Goal: Information Seeking & Learning: Learn about a topic

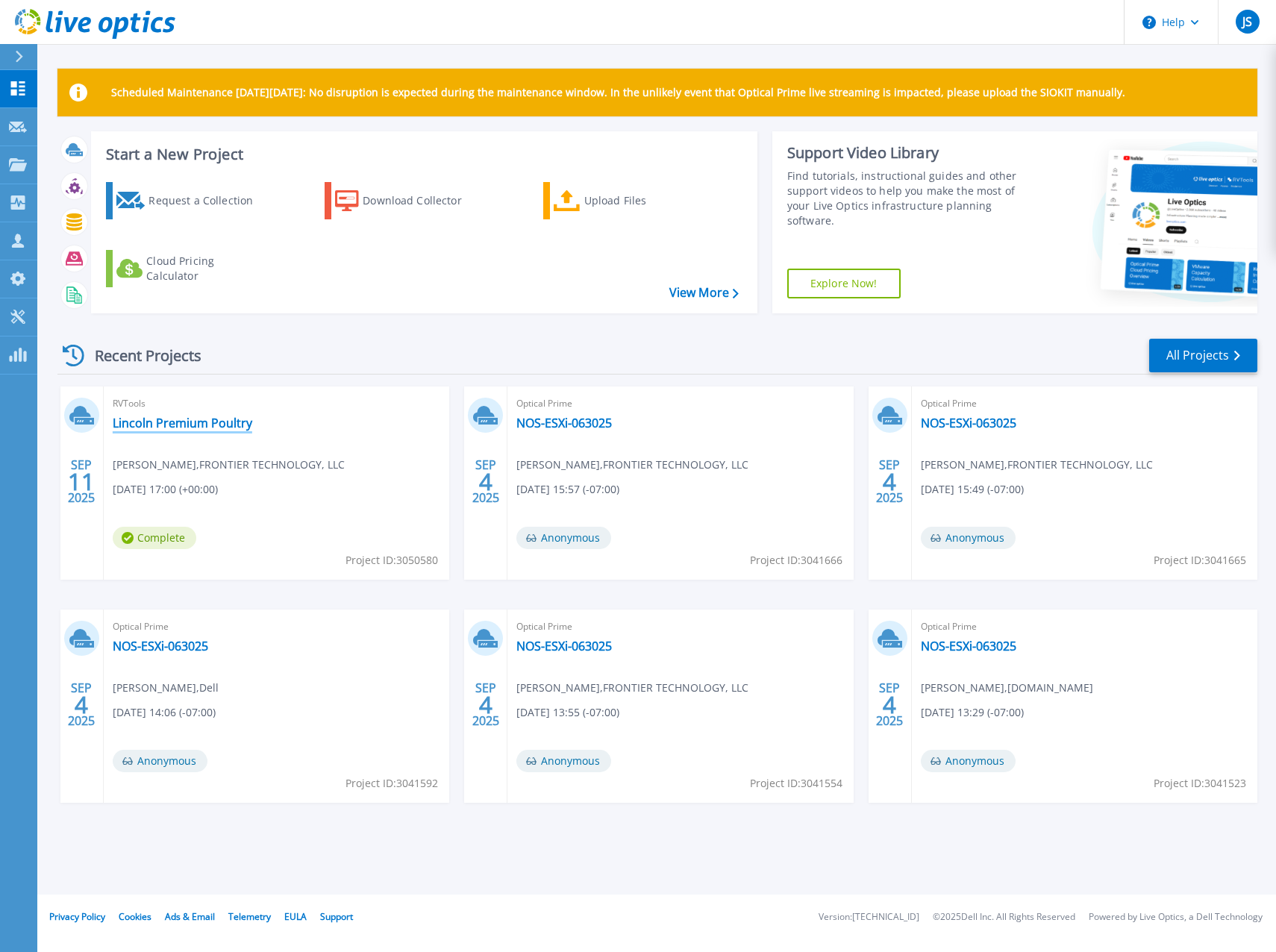
click at [181, 423] on link "Lincoln Premium Poultry" at bounding box center [182, 423] width 140 height 15
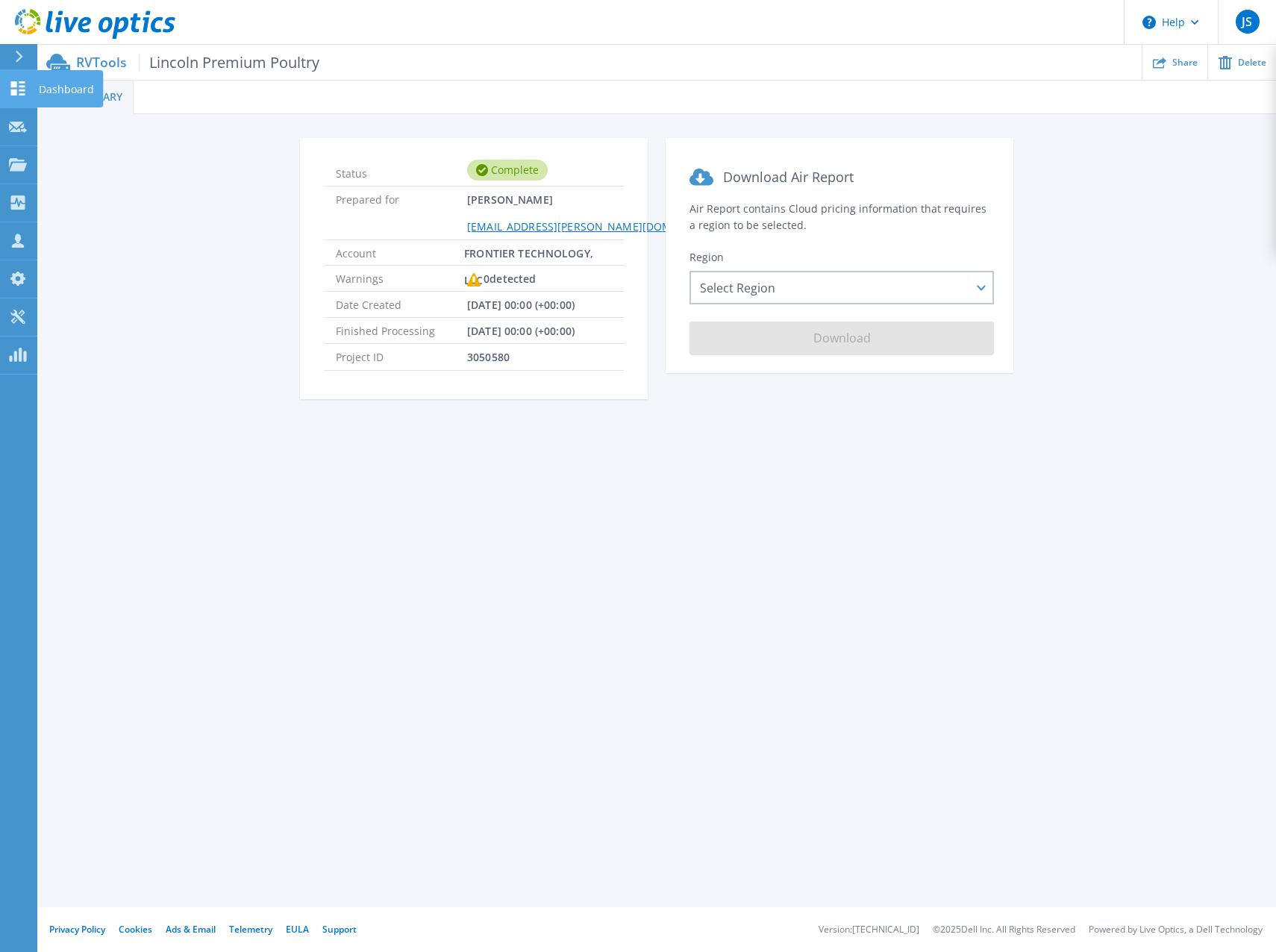
click at [17, 84] on icon at bounding box center [18, 88] width 18 height 14
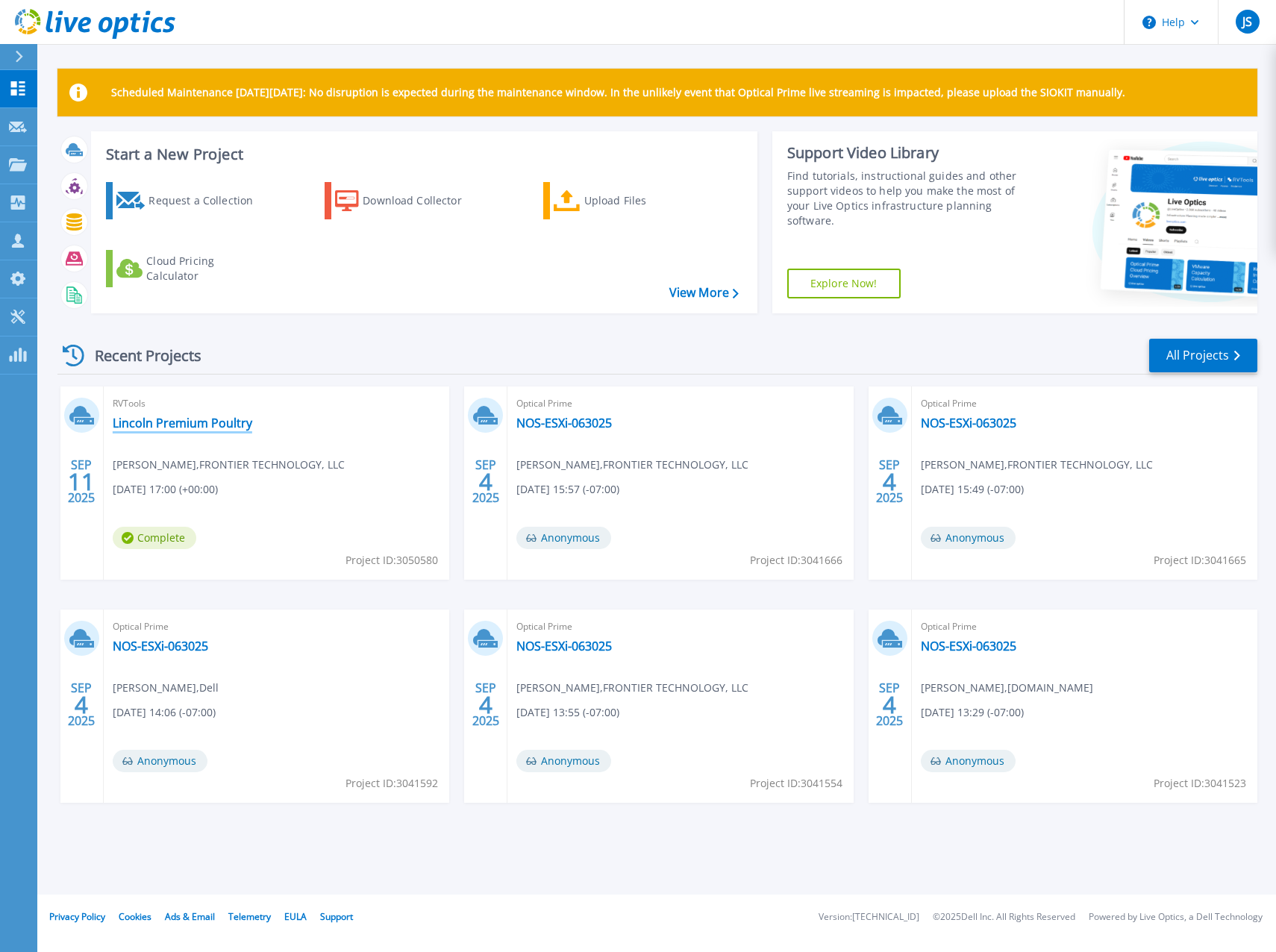
click at [156, 415] on link "Lincoln Premium Poultry" at bounding box center [182, 423] width 140 height 15
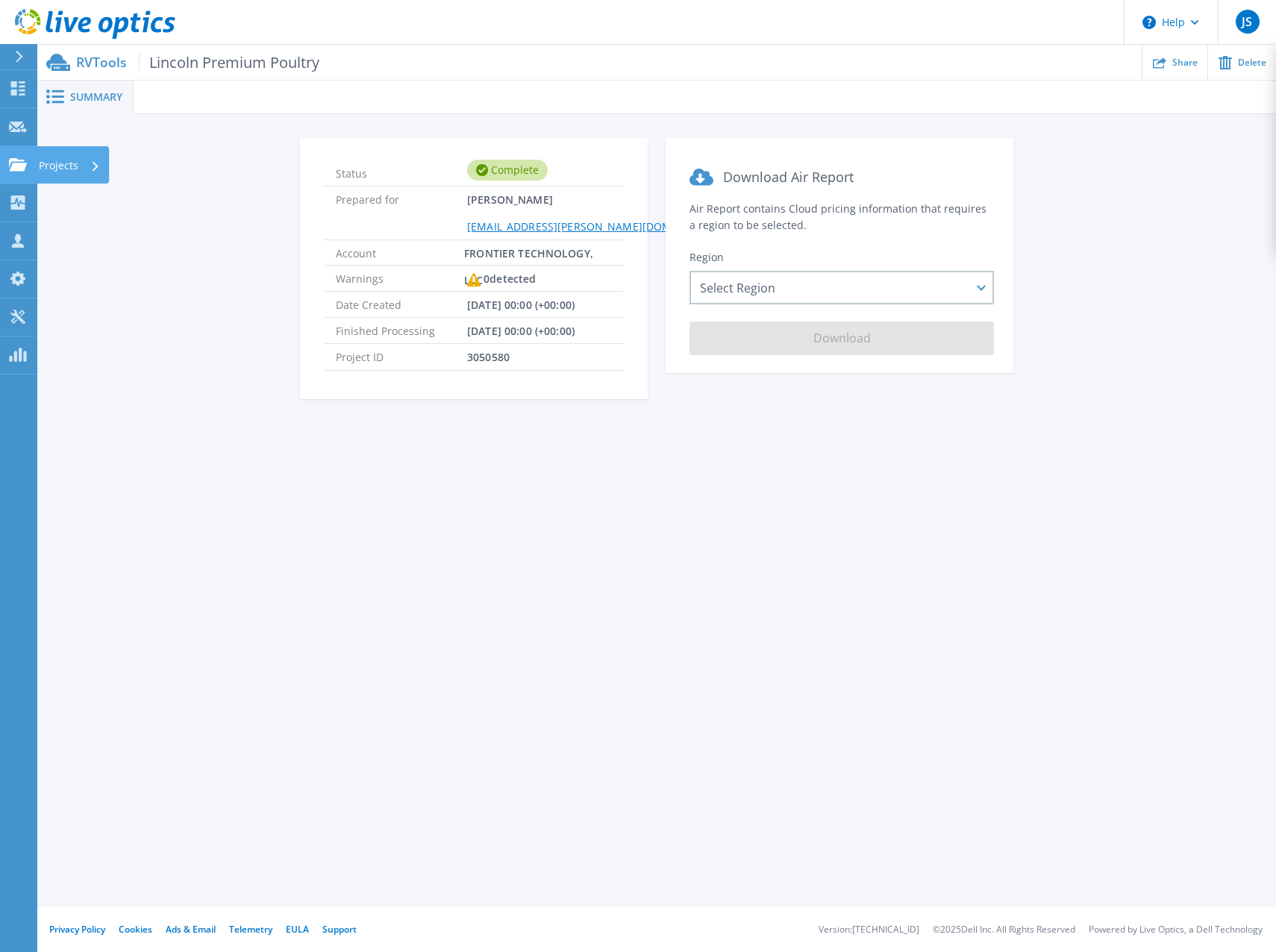
click at [27, 156] on link "Projects Projects" at bounding box center [18, 166] width 37 height 38
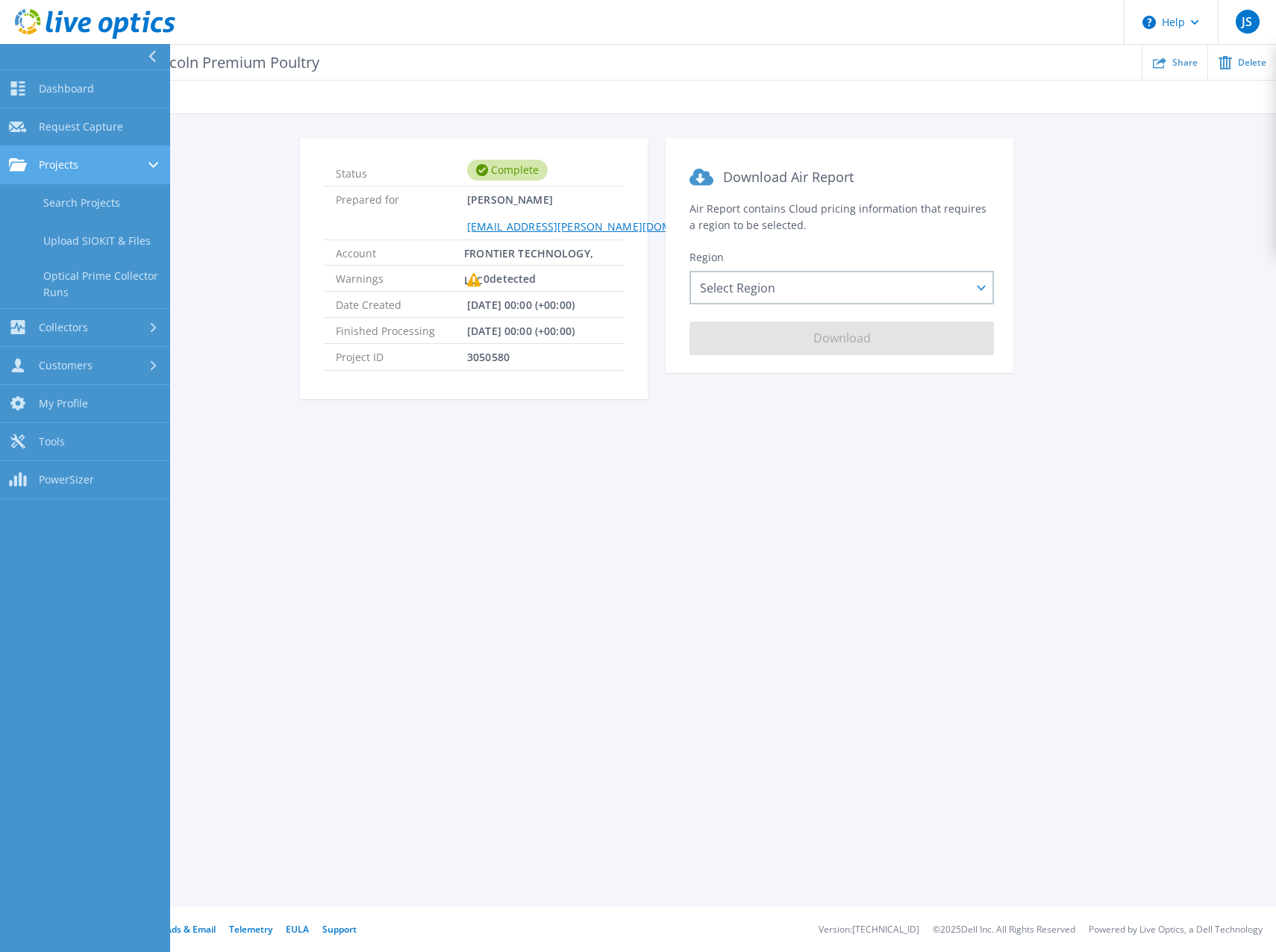
click at [72, 171] on link "Projects Projects" at bounding box center [85, 166] width 170 height 38
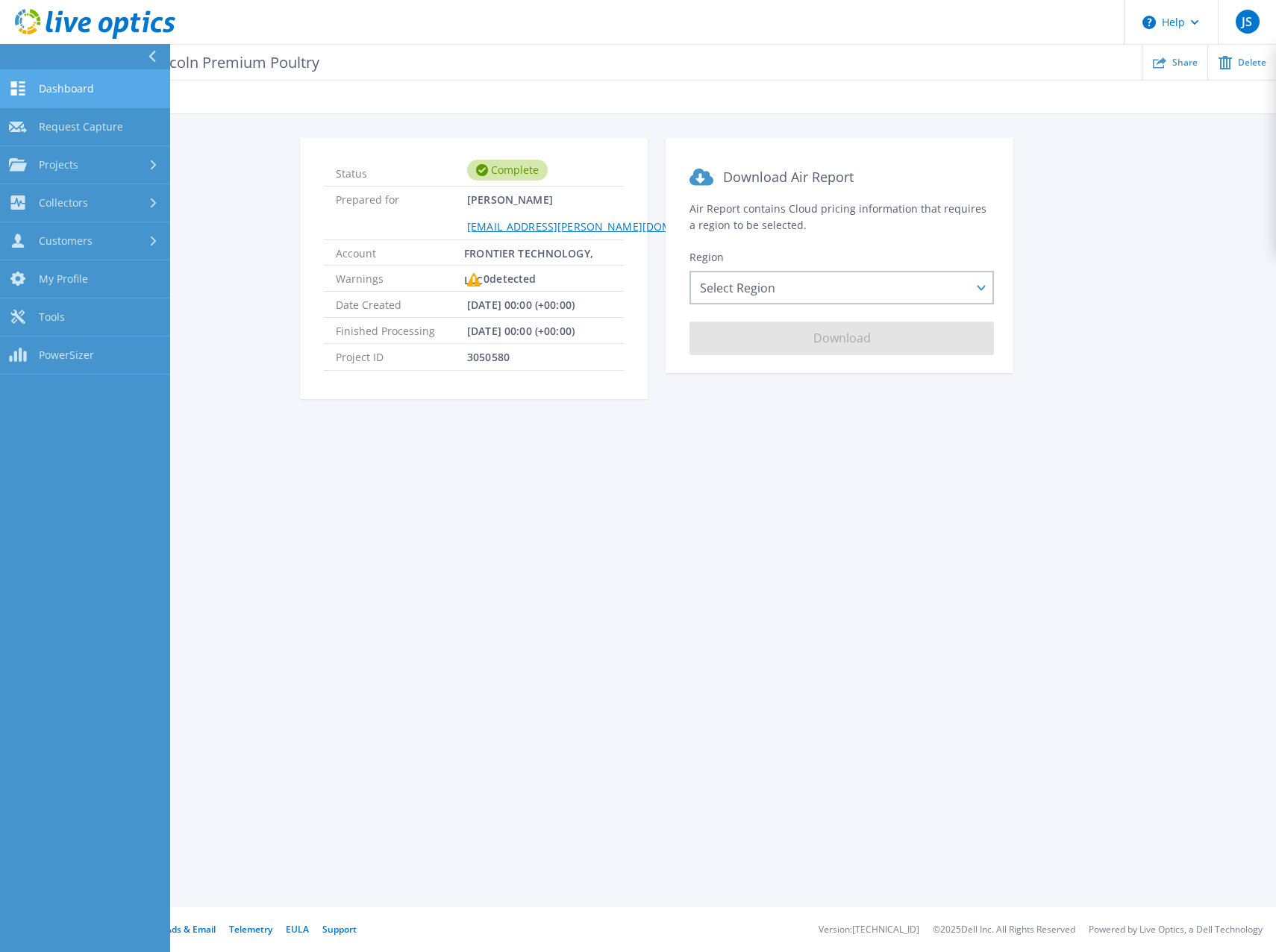
click at [61, 98] on link "Dashboard Dashboard" at bounding box center [85, 89] width 170 height 38
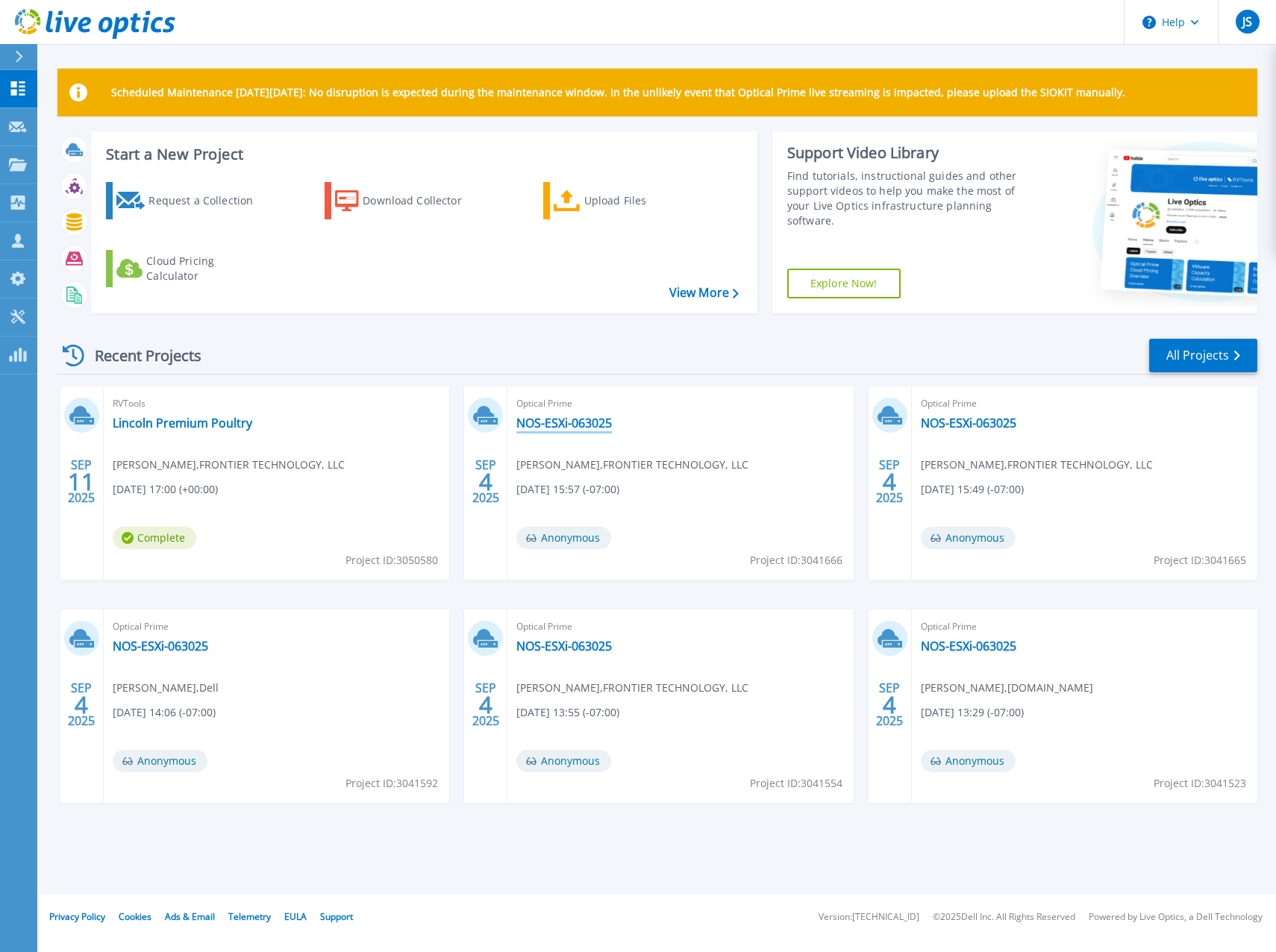
click at [585, 417] on link "NOS-ESXi-063025" at bounding box center [564, 423] width 96 height 15
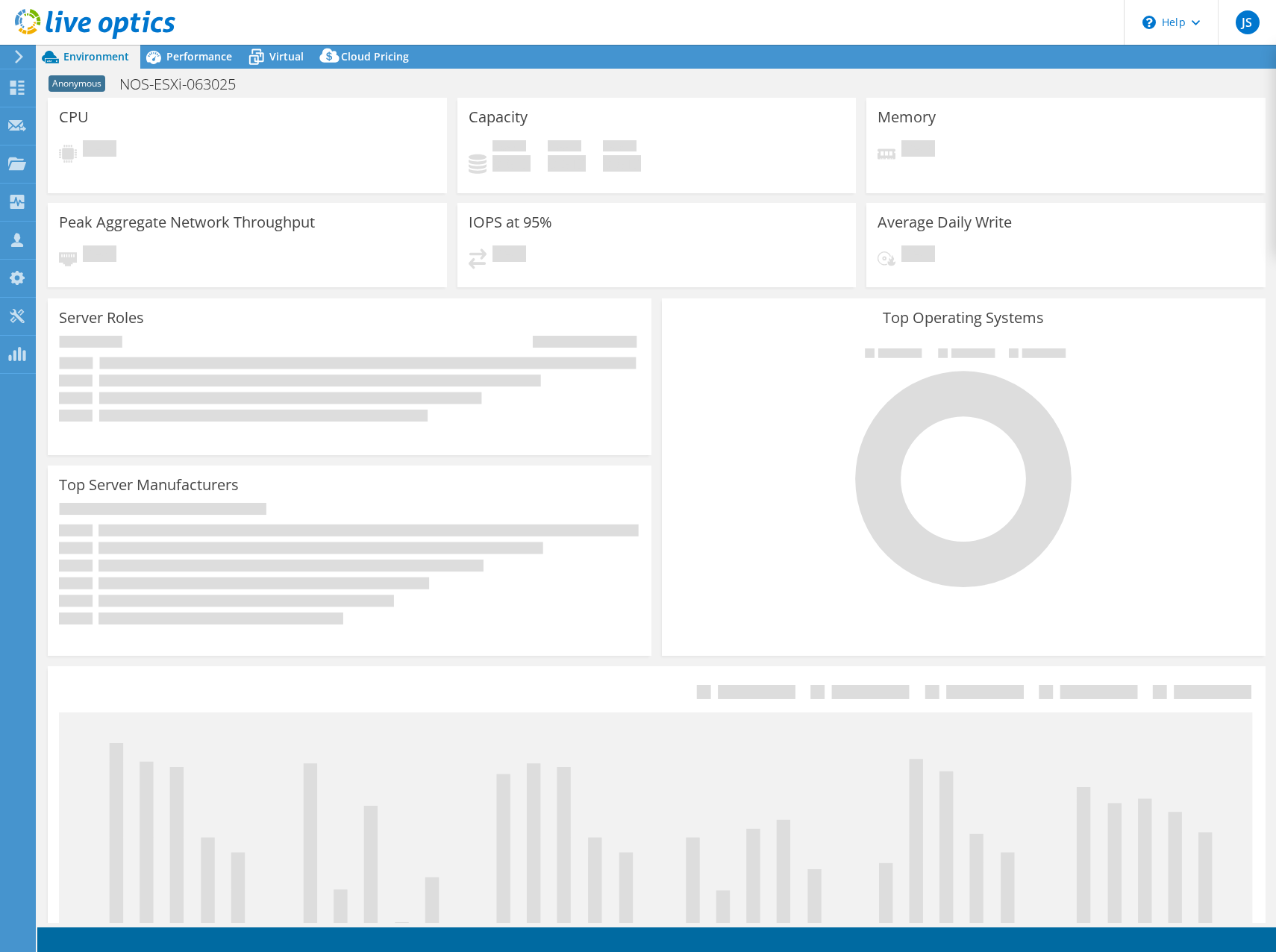
select select "USWest"
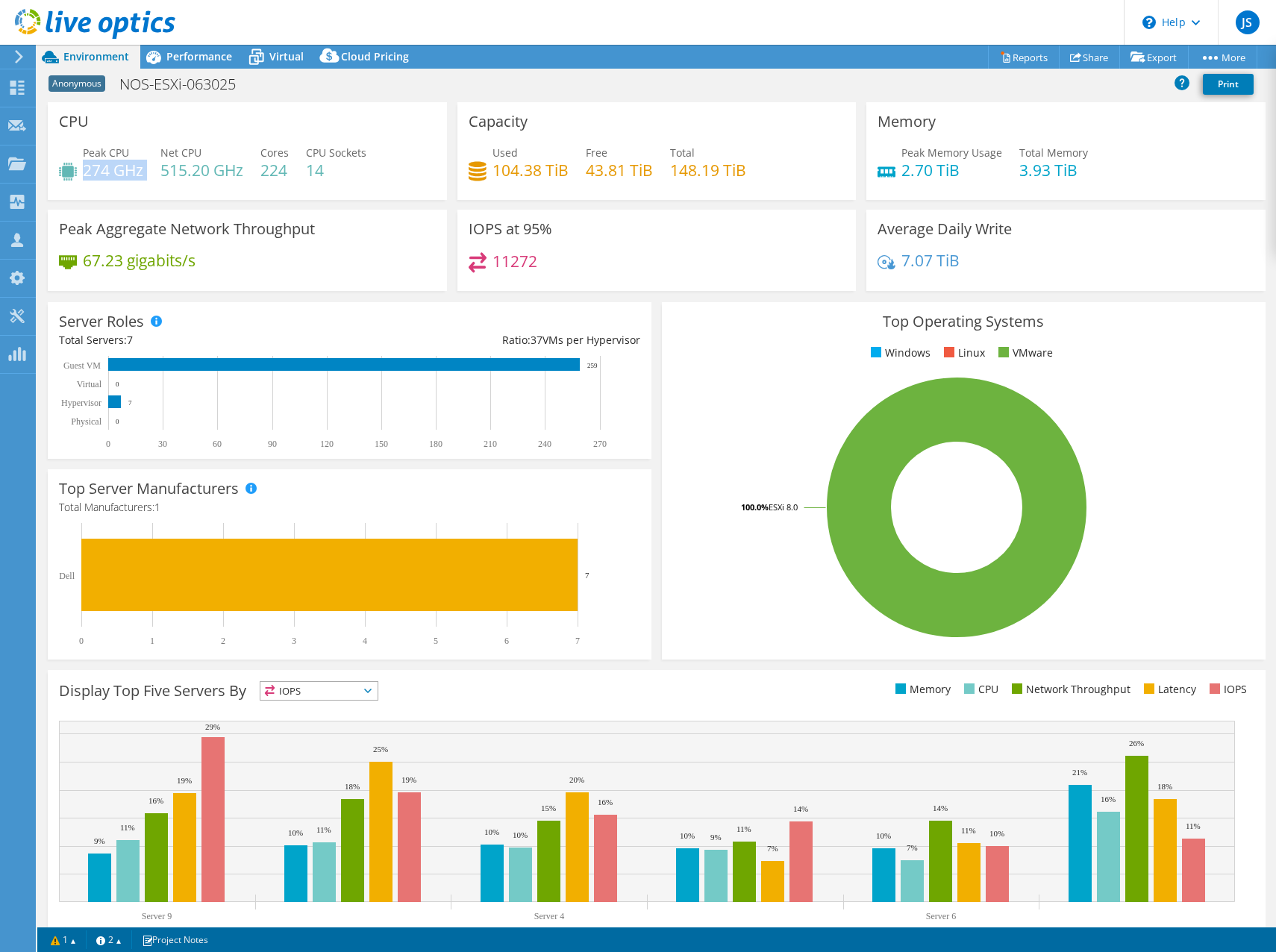
drag, startPoint x: 84, startPoint y: 170, endPoint x: 149, endPoint y: 161, distance: 65.6
click at [149, 161] on div "Peak CPU 274 GHz Net CPU 515.20 GHz Cores 224 CPU Sockets 14" at bounding box center [247, 169] width 377 height 48
drag, startPoint x: 153, startPoint y: 161, endPoint x: 299, endPoint y: 167, distance: 146.1
click at [299, 167] on div "Peak CPU 274 GHz Net CPU 515.20 GHz Cores 224 CPU Sockets 14" at bounding box center [247, 169] width 377 height 48
drag, startPoint x: 299, startPoint y: 167, endPoint x: 335, endPoint y: 180, distance: 38.3
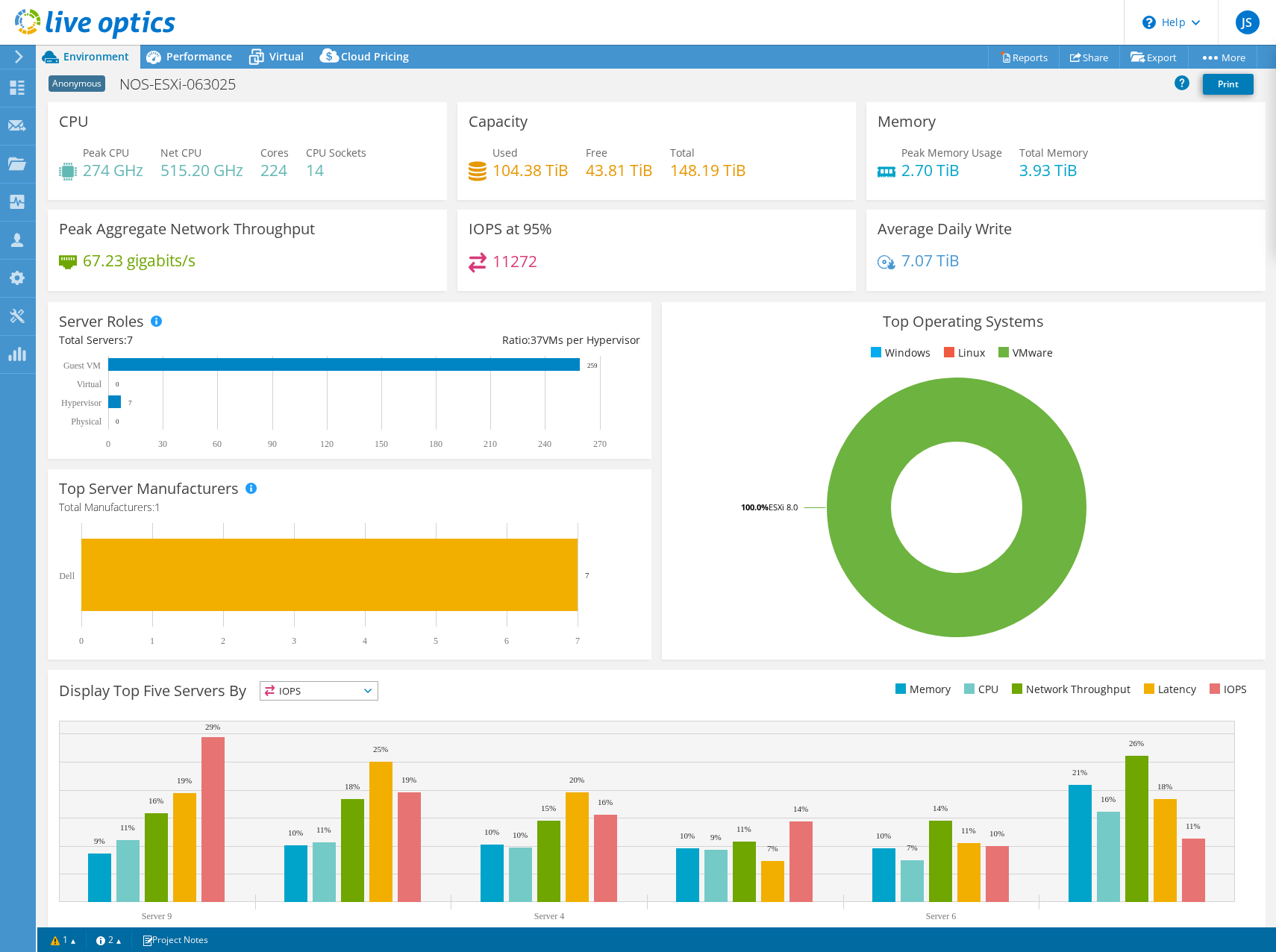
click at [334, 181] on div "Peak CPU 274 GHz Net CPU 515.20 GHz Cores 224 CPU Sockets 14" at bounding box center [247, 169] width 377 height 48
drag, startPoint x: 322, startPoint y: 167, endPoint x: 304, endPoint y: 164, distance: 18.2
click at [304, 164] on div "Peak CPU 274 GHz Net CPU 515.20 GHz Cores 224 CPU Sockets 14" at bounding box center [247, 169] width 377 height 48
drag, startPoint x: 304, startPoint y: 164, endPoint x: 379, endPoint y: 191, distance: 79.7
click at [355, 186] on div "Peak CPU 274 GHz Net CPU 515.20 GHz Cores 224 CPU Sockets 14" at bounding box center [247, 169] width 377 height 48
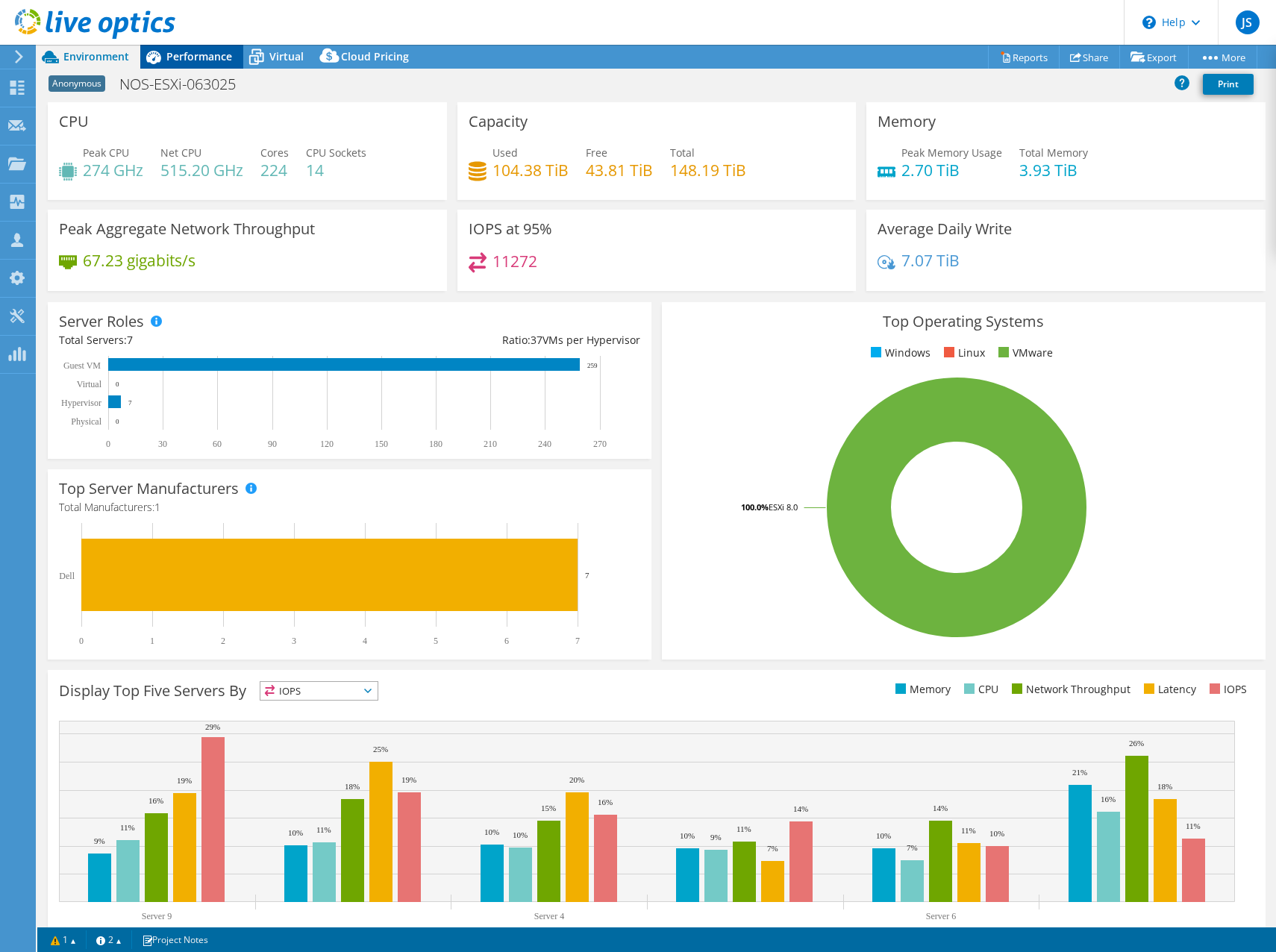
click at [176, 56] on span "Performance" at bounding box center [199, 56] width 66 height 14
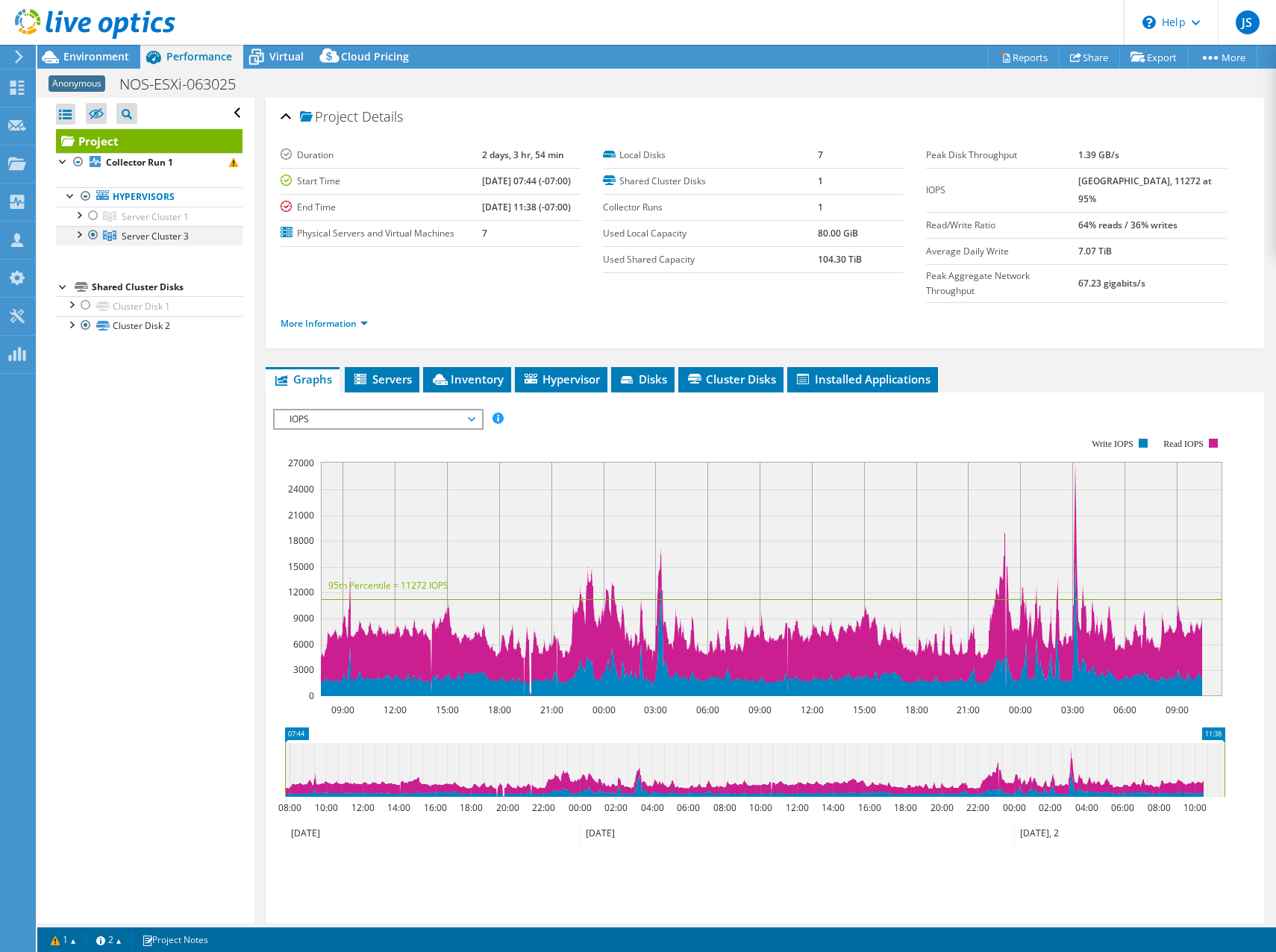
click at [71, 230] on div at bounding box center [78, 234] width 15 height 15
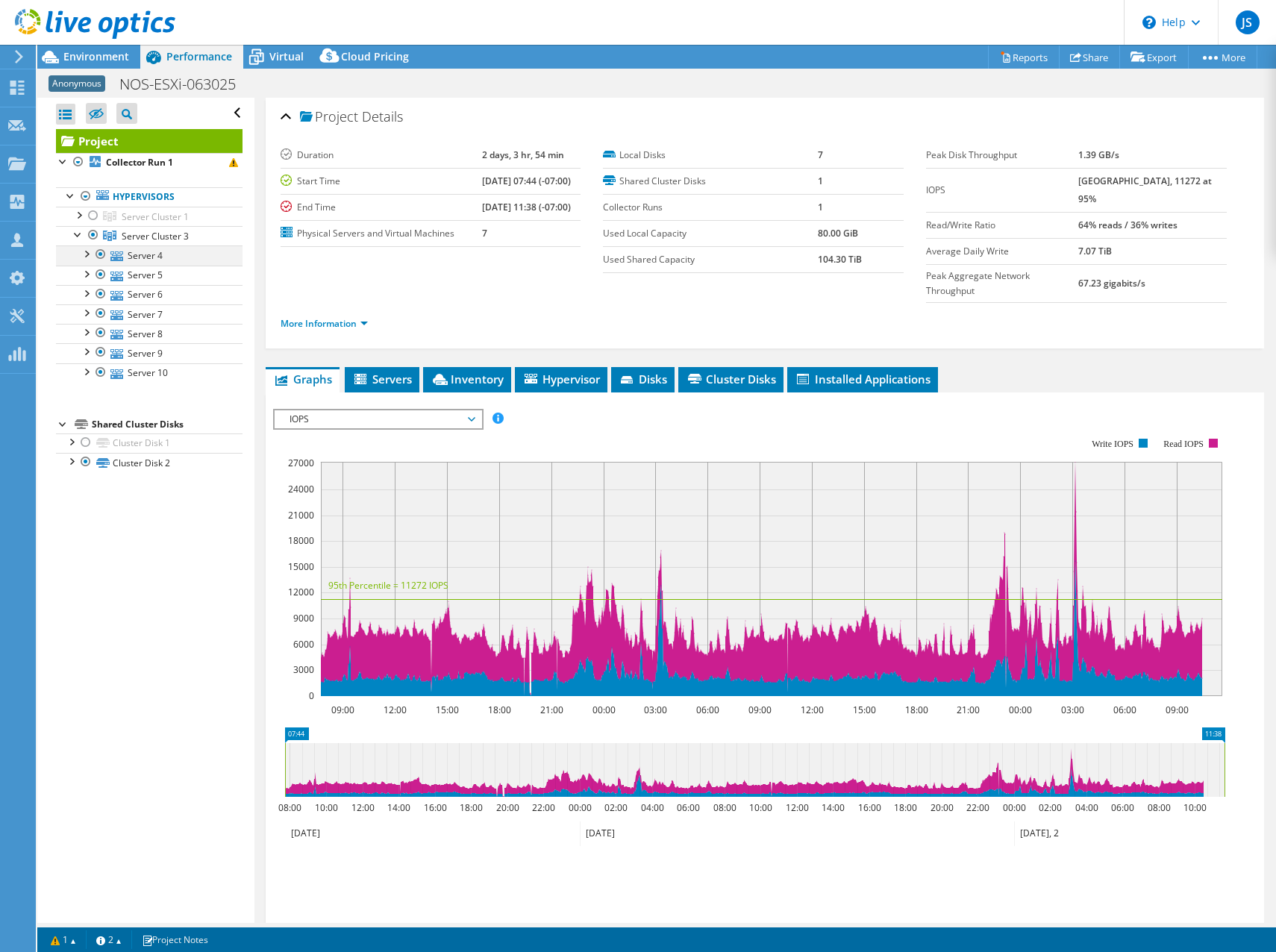
click at [84, 259] on div at bounding box center [86, 253] width 15 height 15
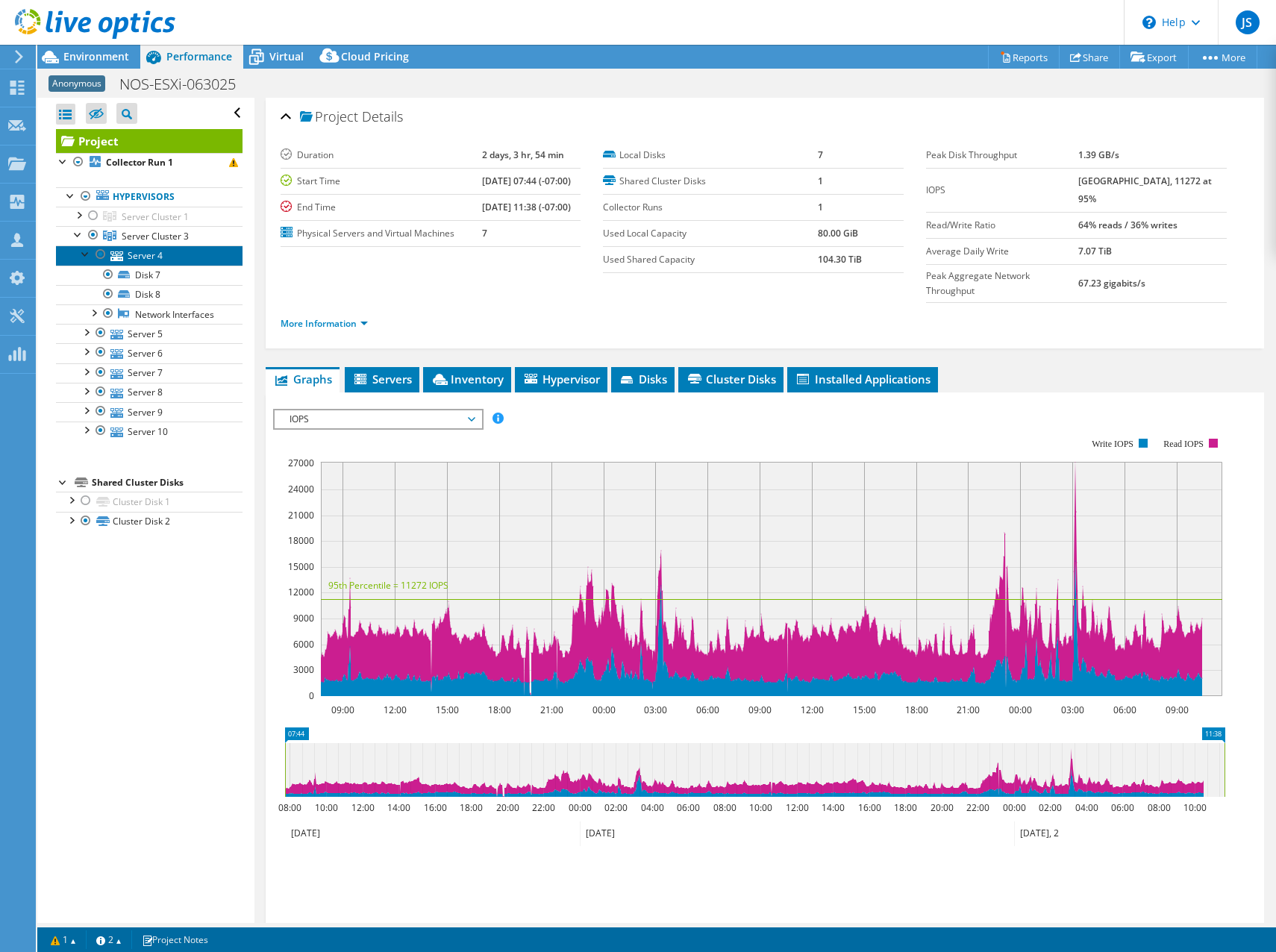
click at [137, 255] on link "Server 4" at bounding box center [149, 255] width 186 height 19
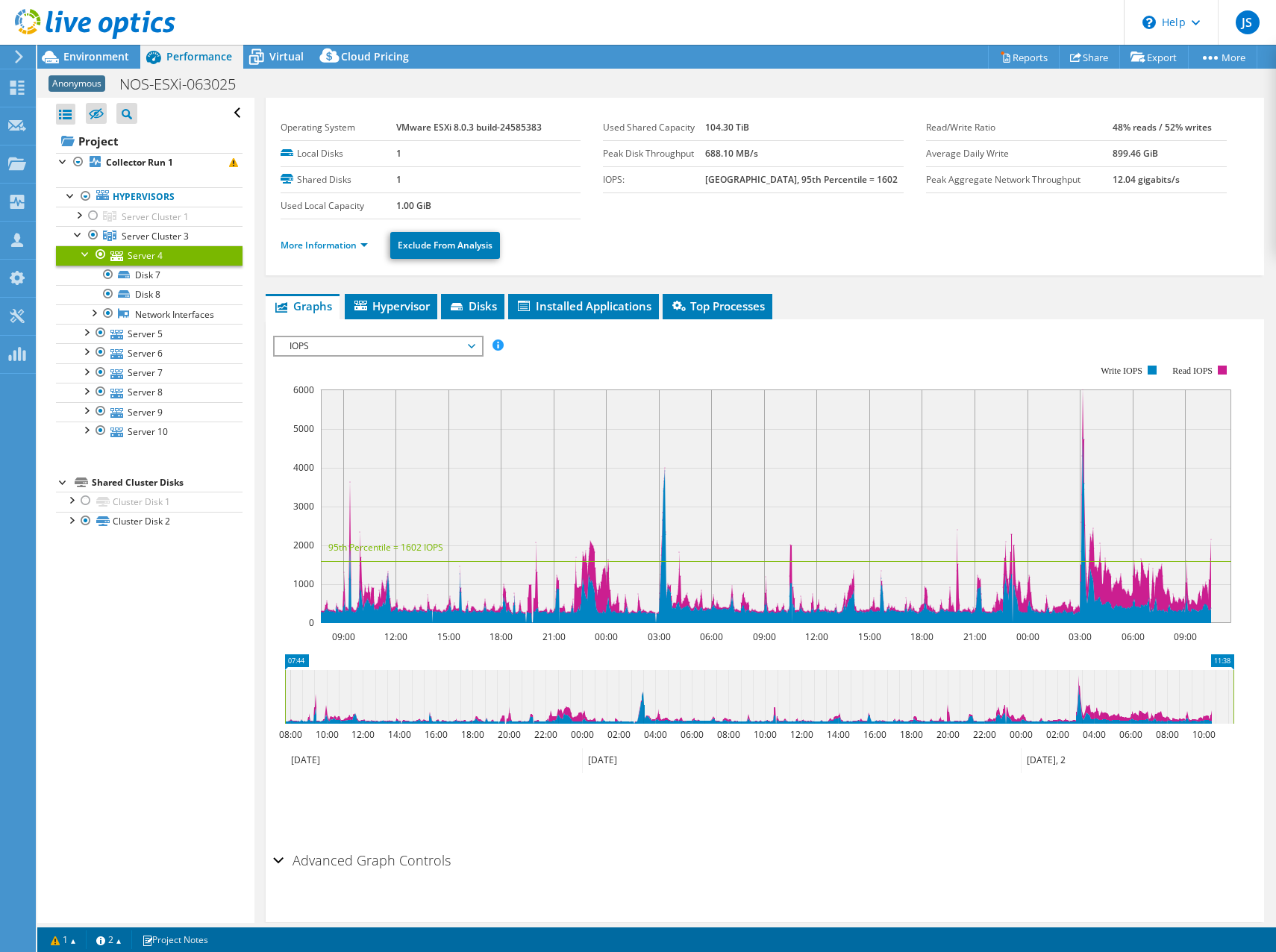
scroll to position [53, 0]
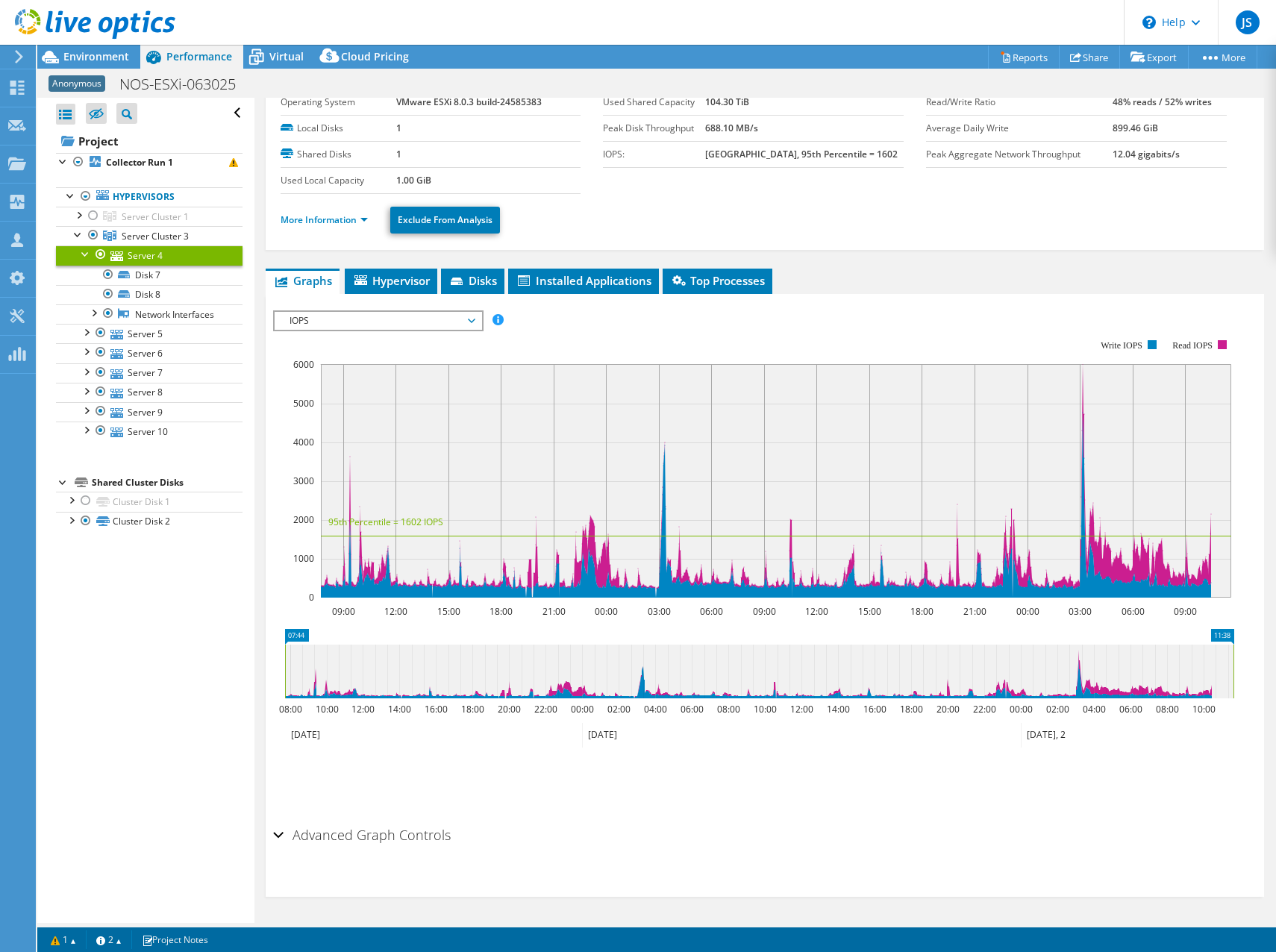
click at [343, 305] on div "IOPS Disk Throughput IO Size Latency Queue Depth CPU Percentage Memory Page Fau…" at bounding box center [765, 561] width 985 height 517
click at [345, 320] on span "IOPS" at bounding box center [378, 321] width 191 height 18
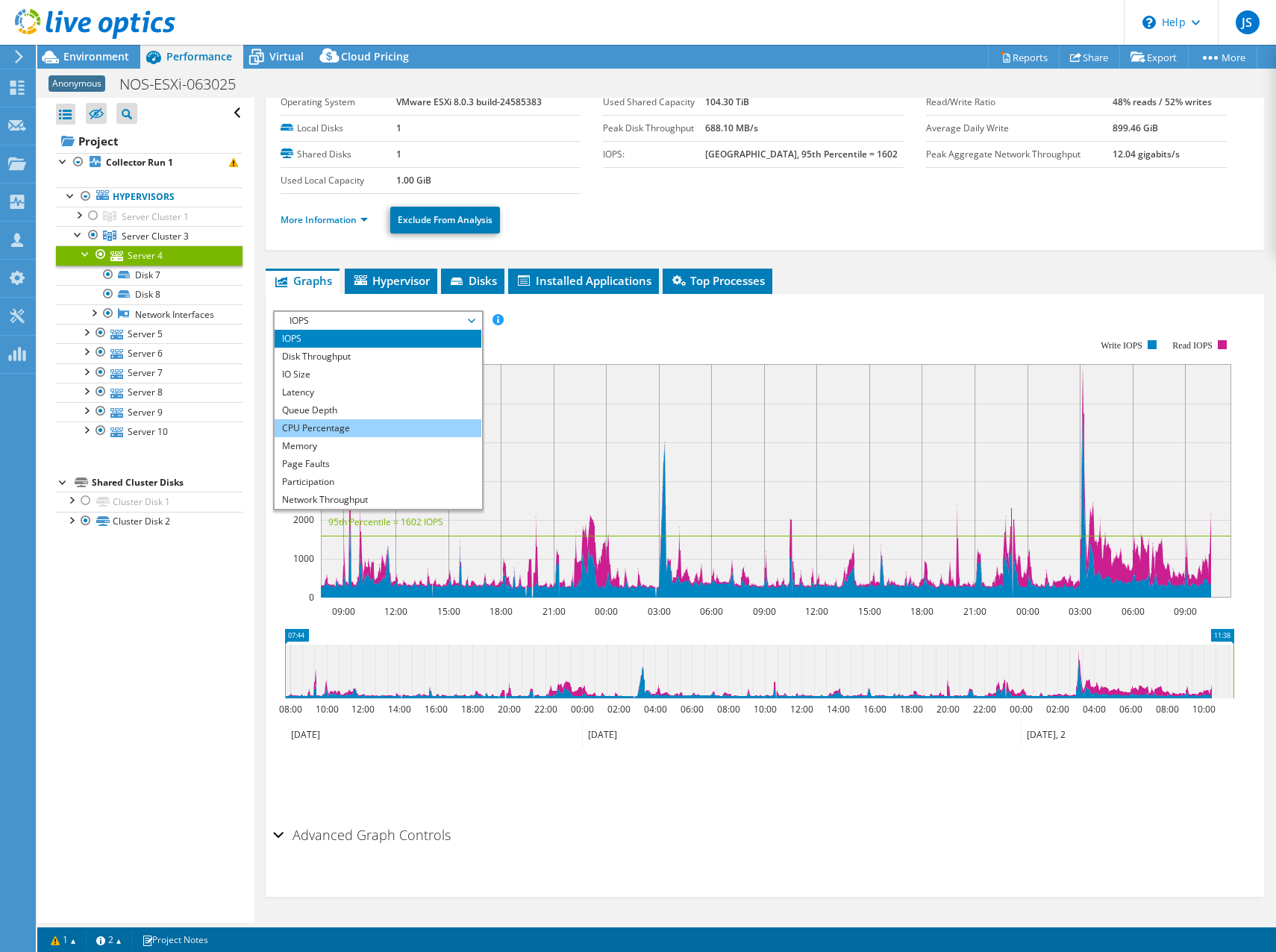
click at [355, 420] on li "CPU Percentage" at bounding box center [378, 429] width 206 height 18
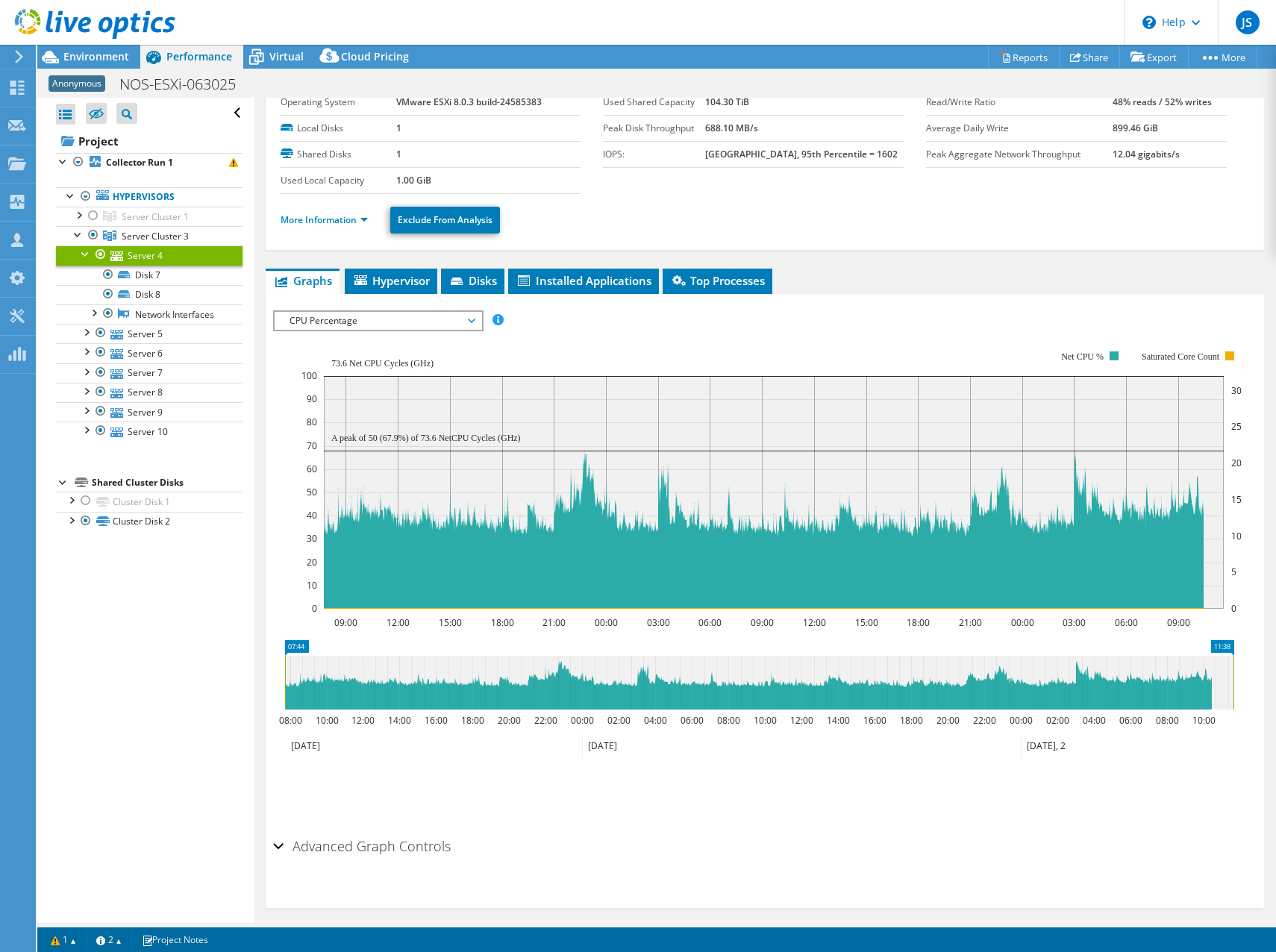
scroll to position [0, 0]
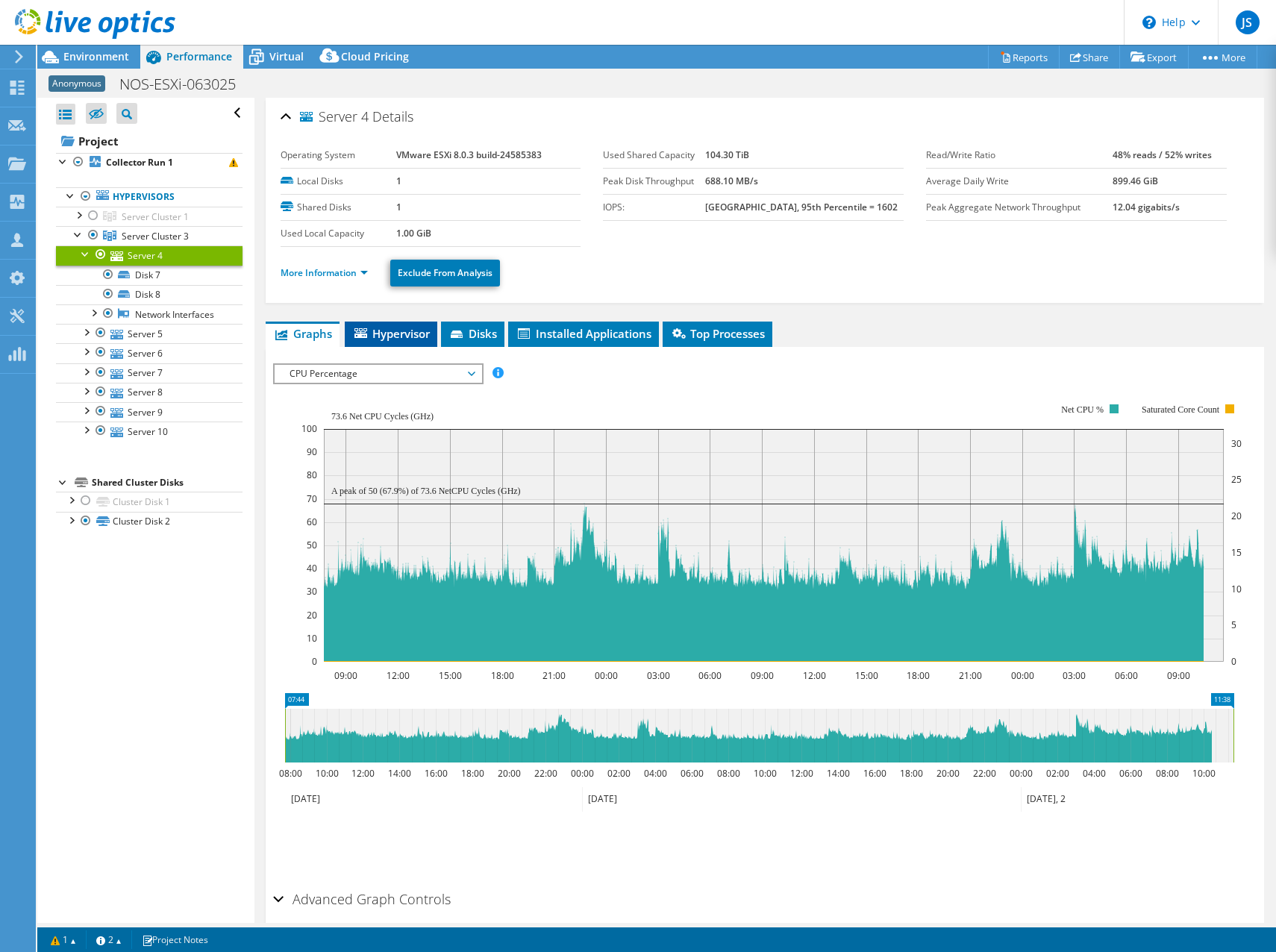
click at [395, 334] on span "Hypervisor" at bounding box center [390, 334] width 77 height 15
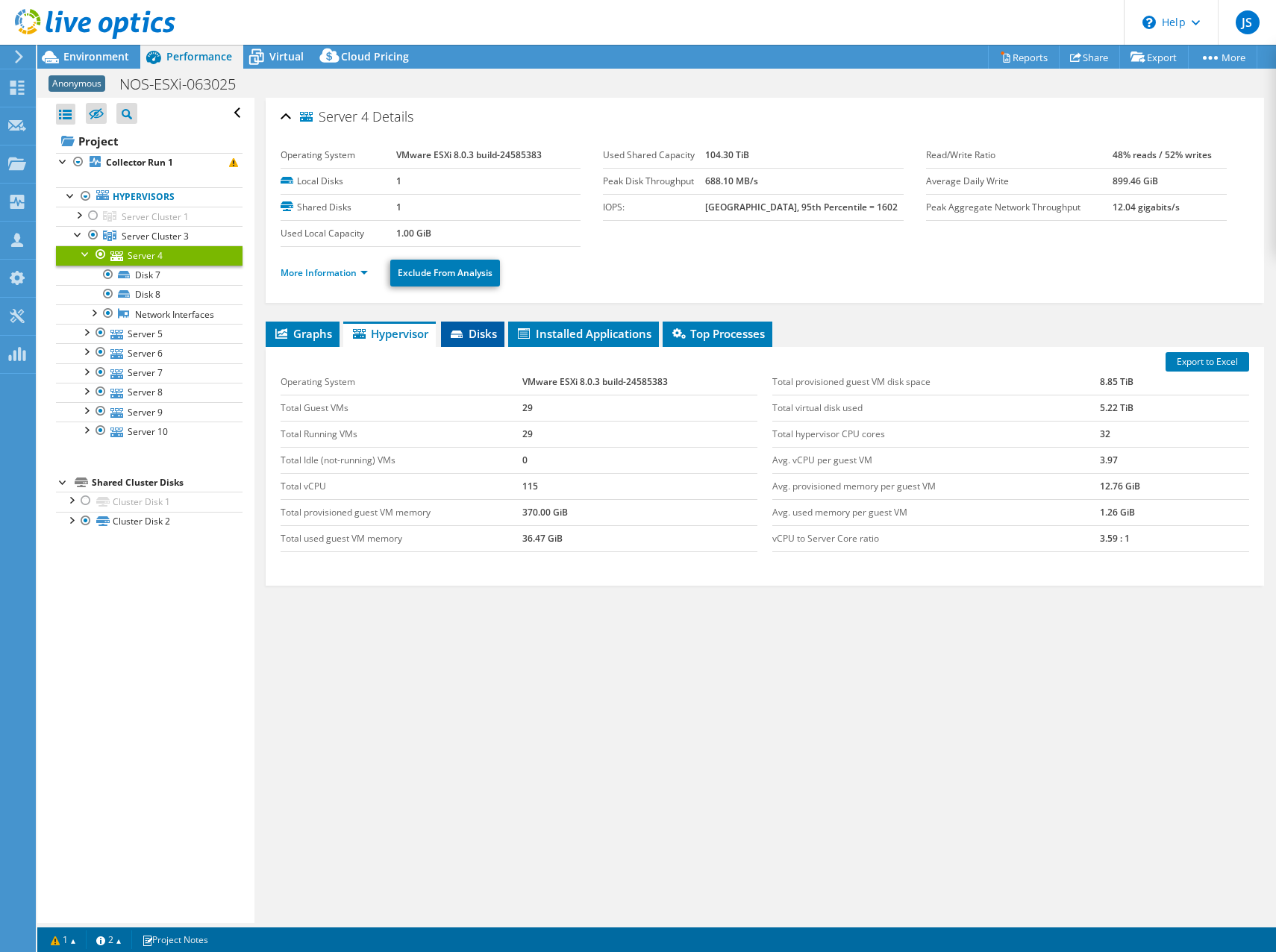
click at [470, 336] on span "Disks" at bounding box center [473, 334] width 48 height 15
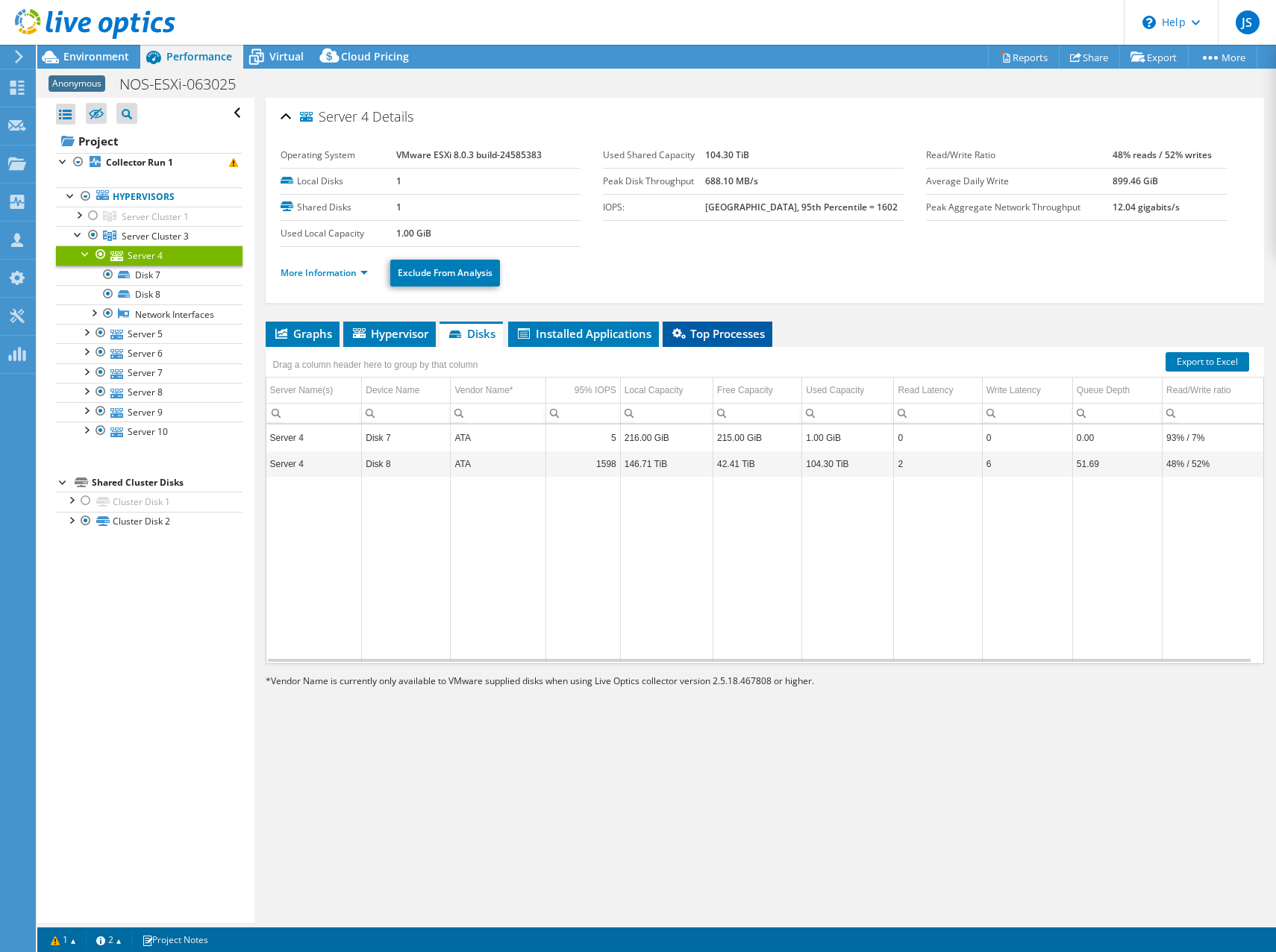
click at [722, 330] on span "Top Processes" at bounding box center [717, 334] width 95 height 15
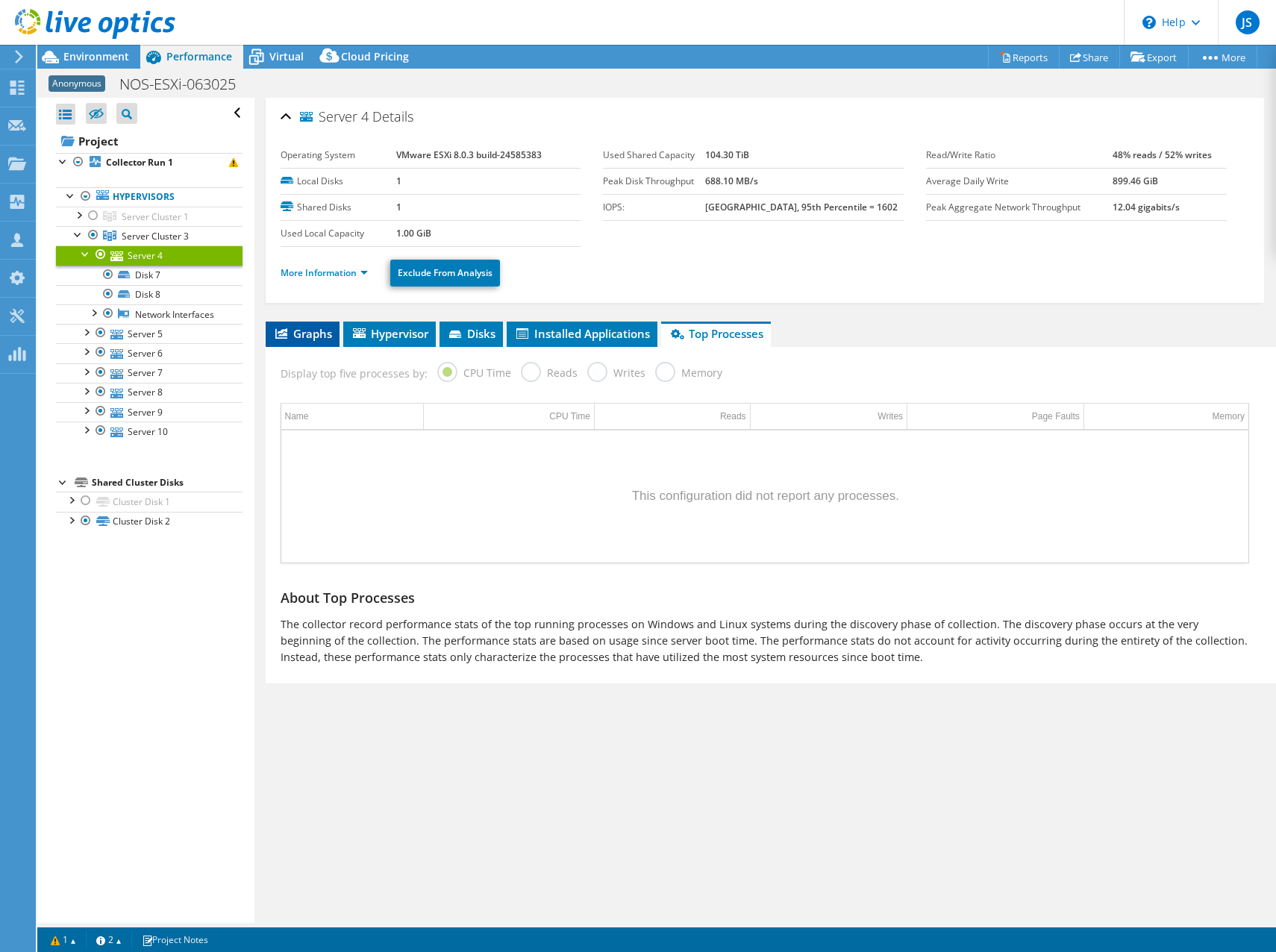
click at [319, 333] on span "Graphs" at bounding box center [302, 334] width 59 height 15
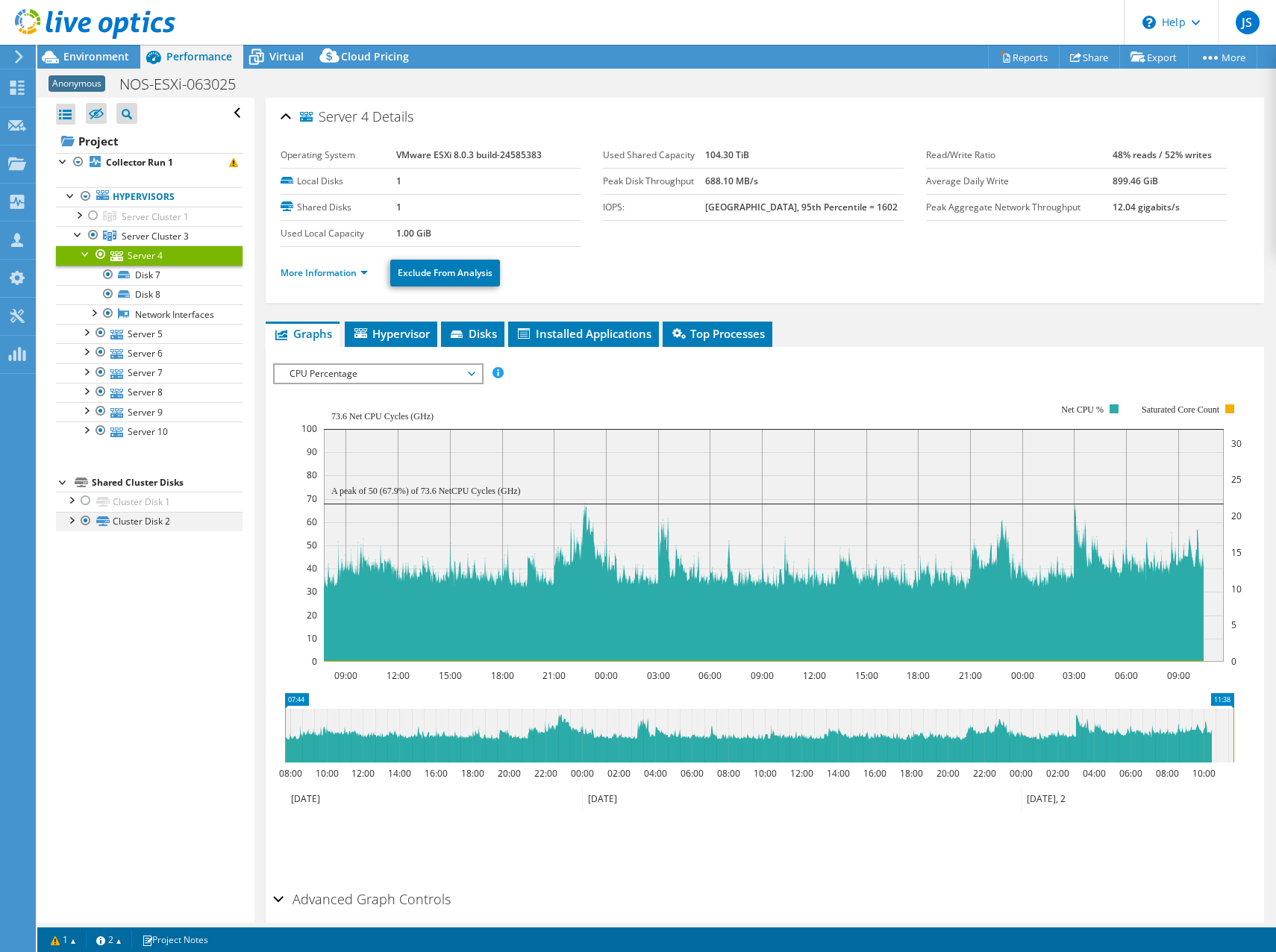
click at [68, 527] on div at bounding box center [71, 519] width 15 height 15
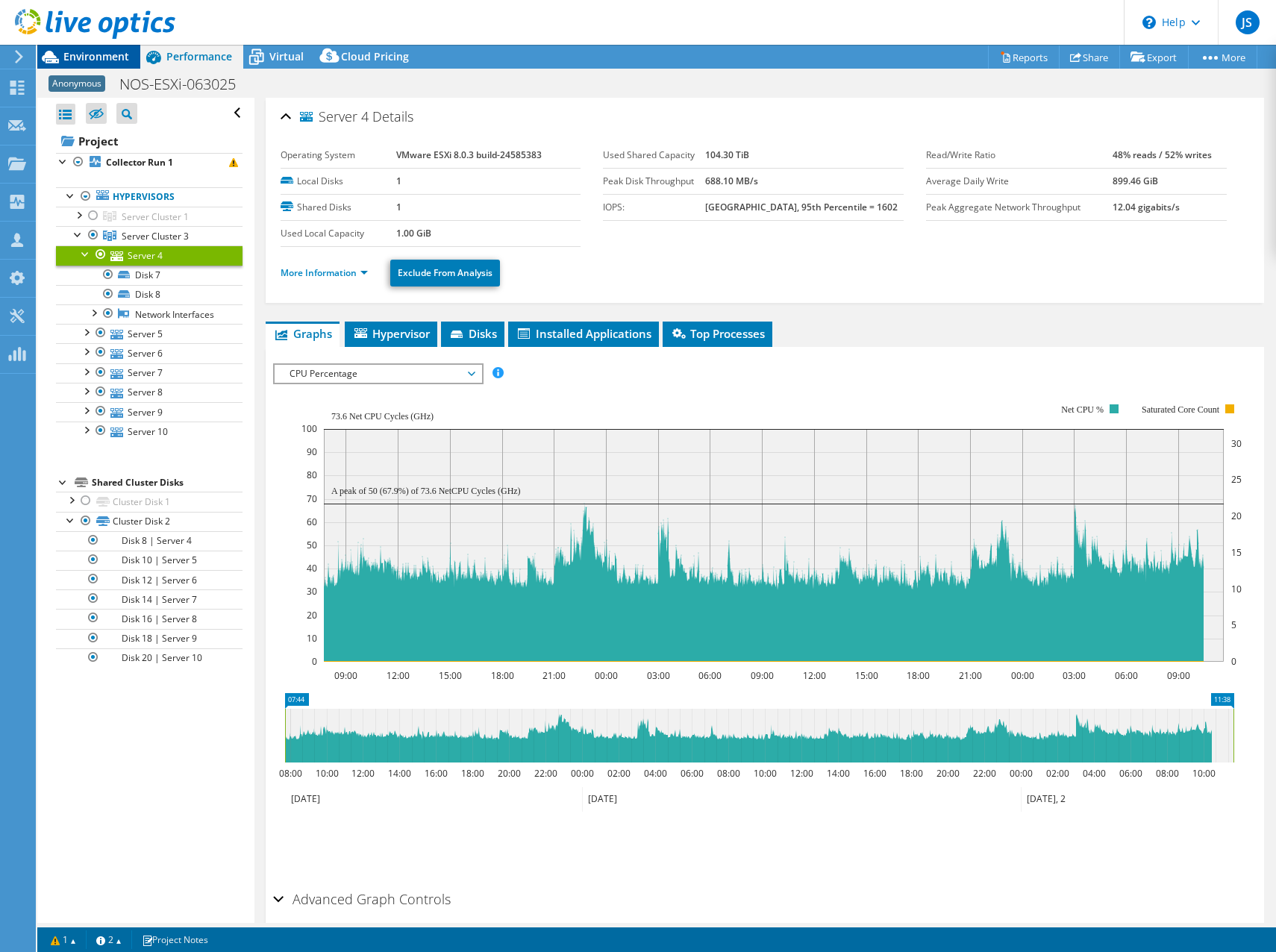
click at [68, 57] on span "Environment" at bounding box center [96, 56] width 66 height 14
